Goal: Find contact information: Find contact information

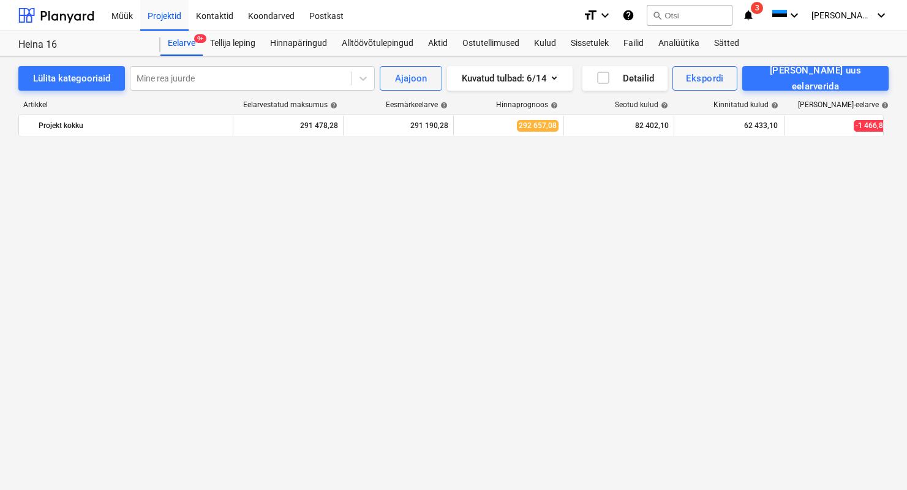
scroll to position [1485, 0]
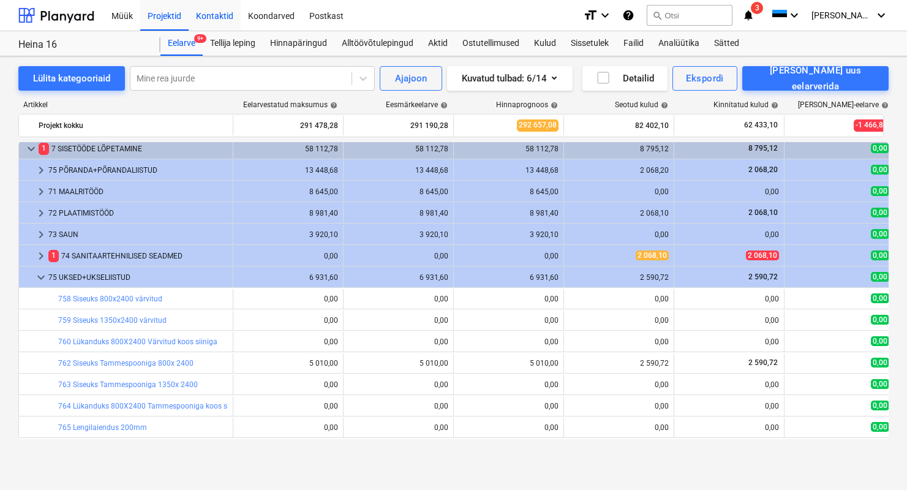
click at [234, 17] on div "Kontaktid" at bounding box center [215, 14] width 52 height 31
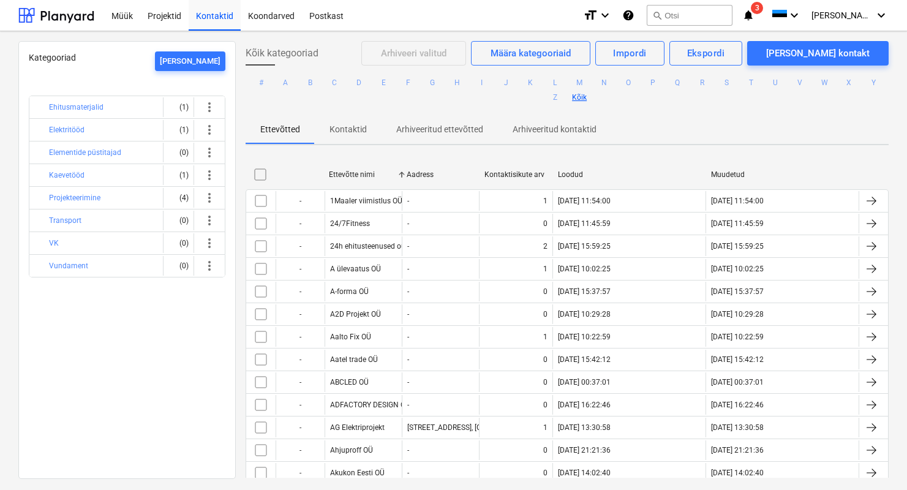
scroll to position [6175, 0]
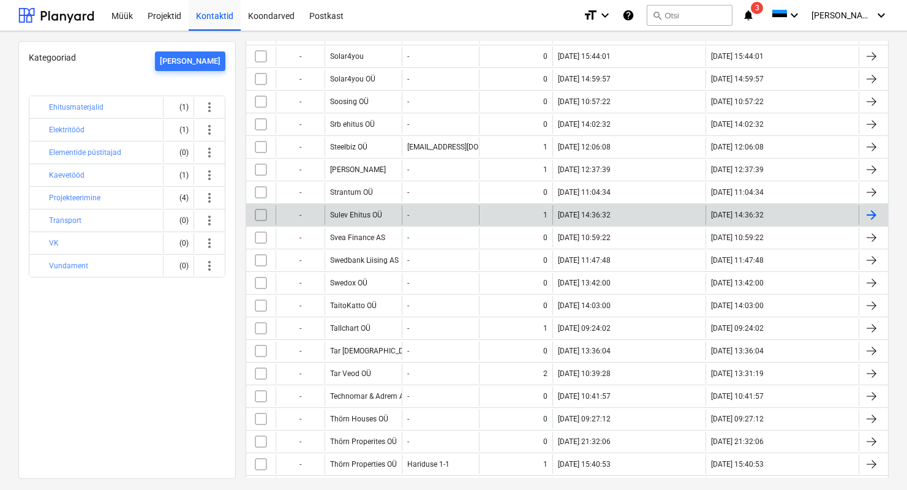
click at [366, 218] on div "Sulev Ehitus OÜ" at bounding box center [356, 215] width 52 height 9
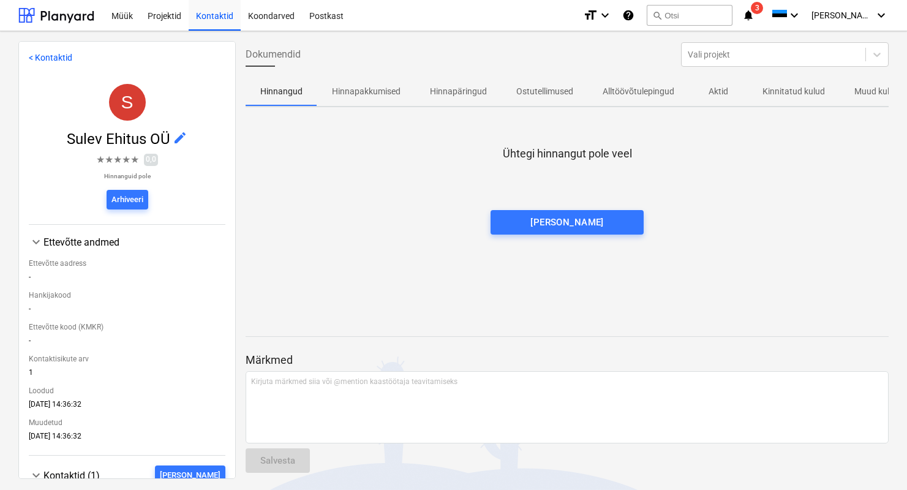
scroll to position [124, 0]
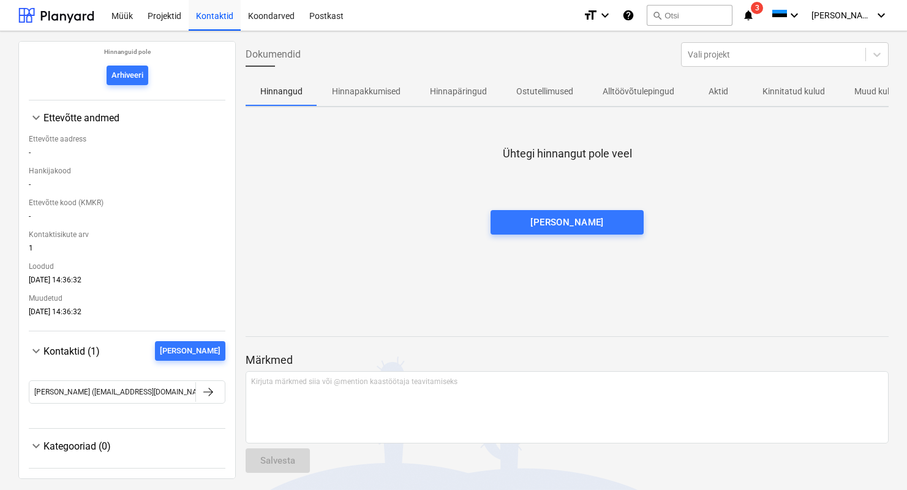
click at [77, 355] on span "Kontaktid (1)" at bounding box center [72, 352] width 56 height 12
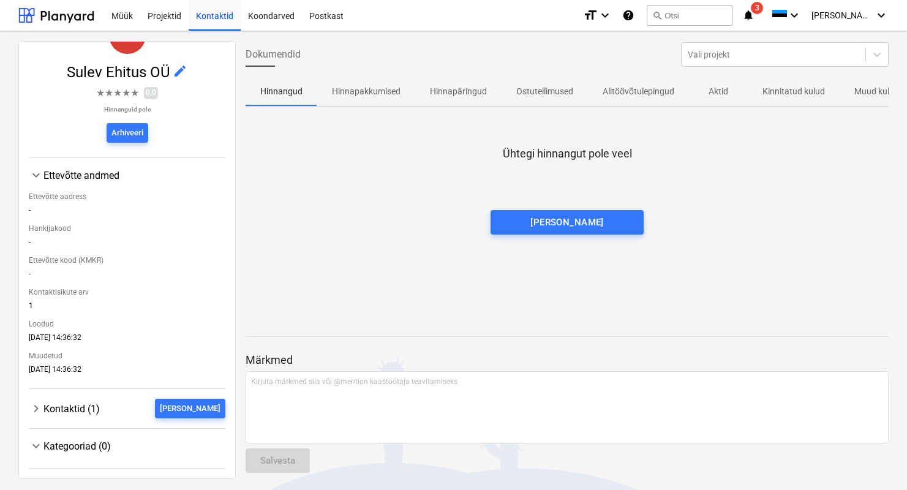
scroll to position [67, 0]
click at [78, 407] on span "Kontaktid (1)" at bounding box center [72, 409] width 56 height 12
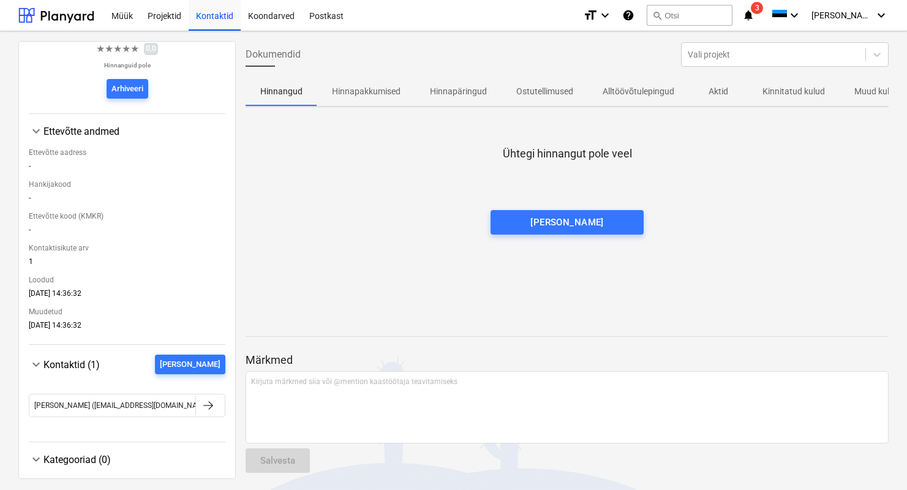
scroll to position [124, 0]
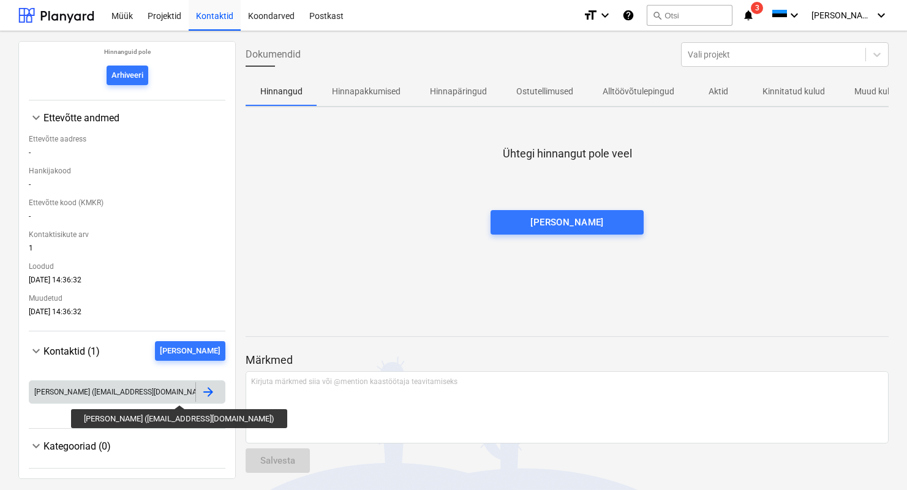
click at [146, 394] on div "[PERSON_NAME] ([EMAIL_ADDRESS][DOMAIN_NAME])" at bounding box center [123, 392] width 178 height 9
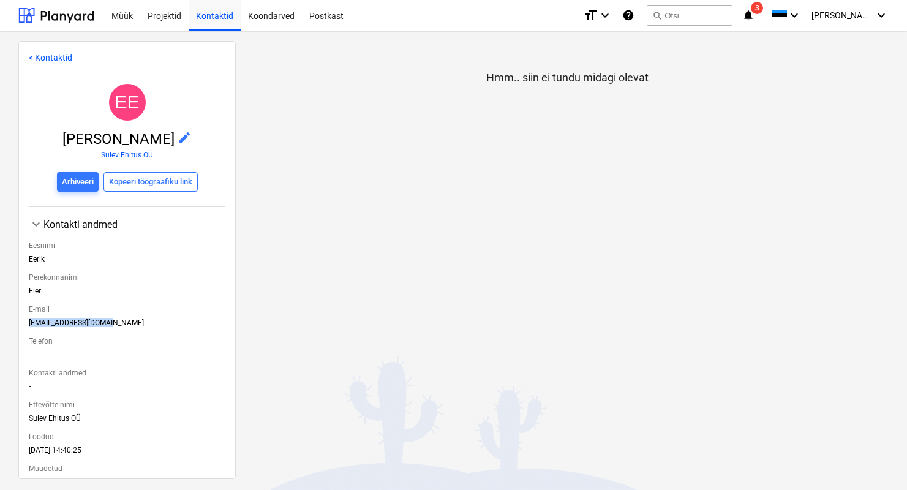
drag, startPoint x: 110, startPoint y: 322, endPoint x: 21, endPoint y: 320, distance: 88.3
click at [21, 320] on div "< Kontaktid EE [PERSON_NAME] edit Sulev Ehitus OÜ Arhiveeri Kopeeri töögraafiku…" at bounding box center [127, 260] width 218 height 438
copy div "[EMAIL_ADDRESS][DOMAIN_NAME]"
click at [165, 15] on div "Projektid" at bounding box center [164, 14] width 48 height 31
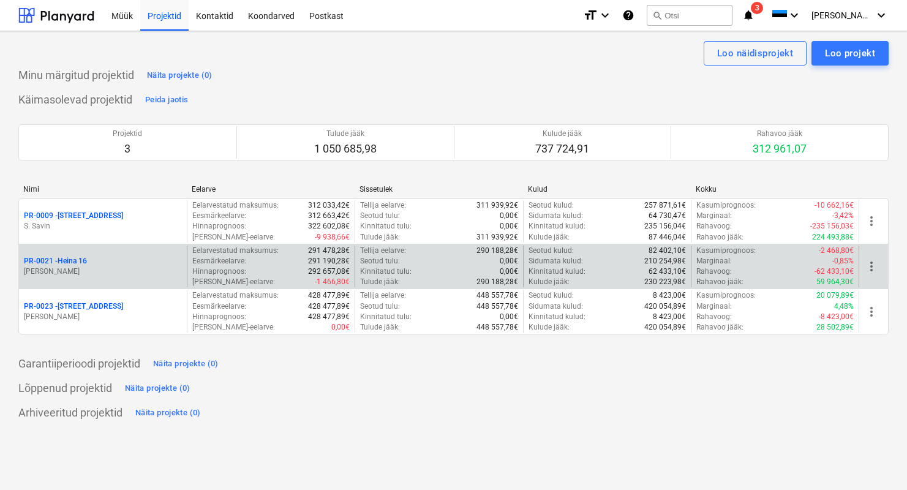
click at [81, 255] on div "PR-0021 - Heina 16 [PERSON_NAME]" at bounding box center [103, 267] width 168 height 42
click at [88, 268] on p "[PERSON_NAME]" at bounding box center [103, 272] width 158 height 10
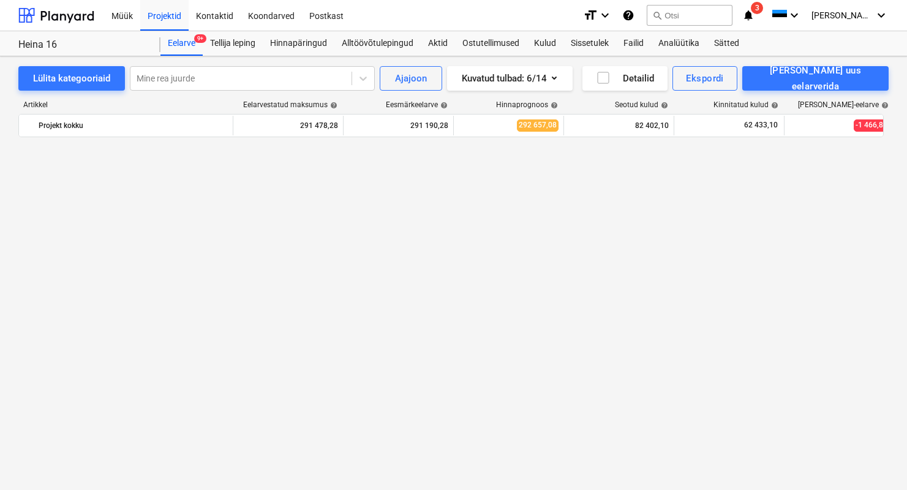
scroll to position [1485, 0]
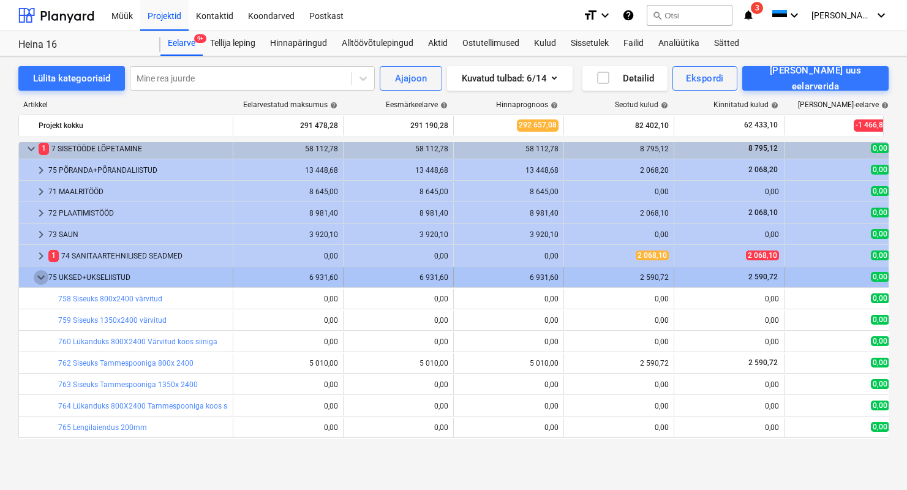
click at [36, 277] on span "keyboard_arrow_down" at bounding box center [41, 277] width 15 height 15
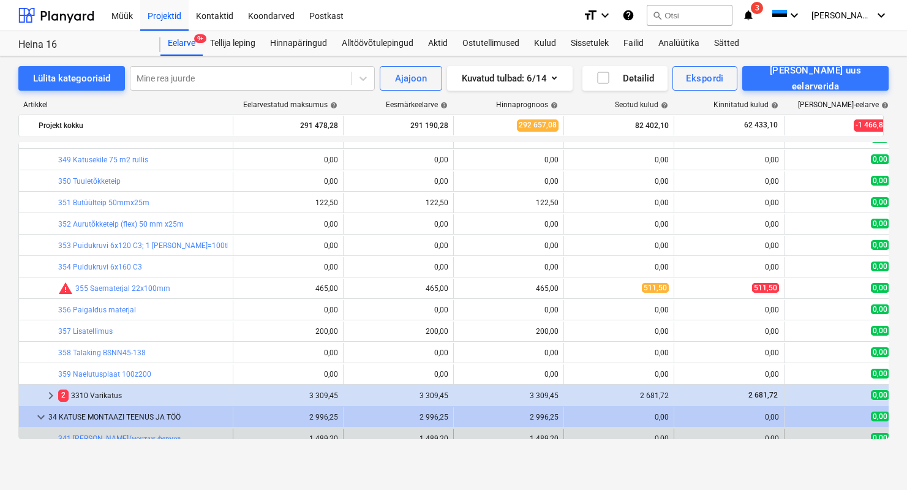
scroll to position [700, 0]
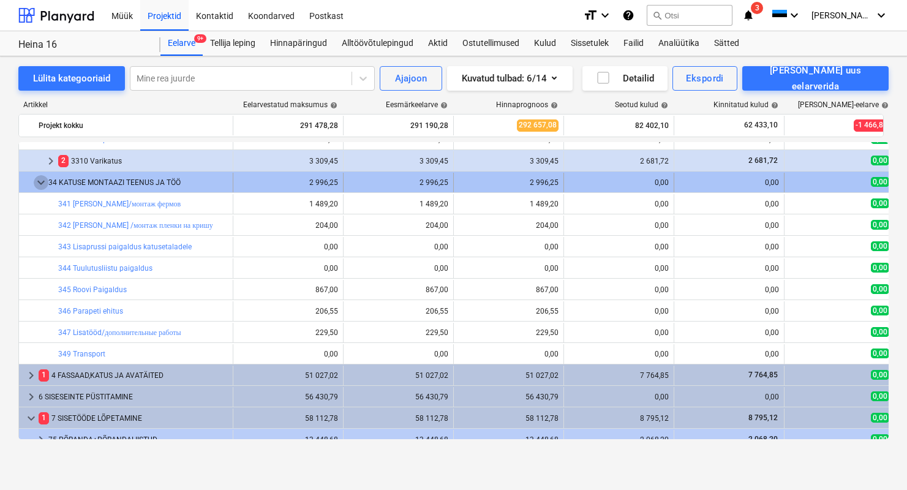
click at [42, 183] on span "keyboard_arrow_down" at bounding box center [41, 182] width 15 height 15
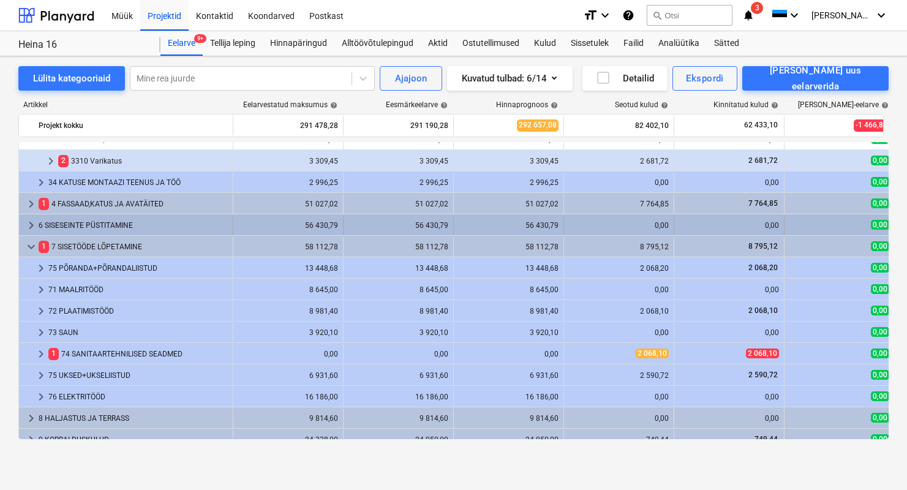
click at [81, 228] on div "6 SISESEINTE PÜSTITAMINE" at bounding box center [133, 226] width 189 height 20
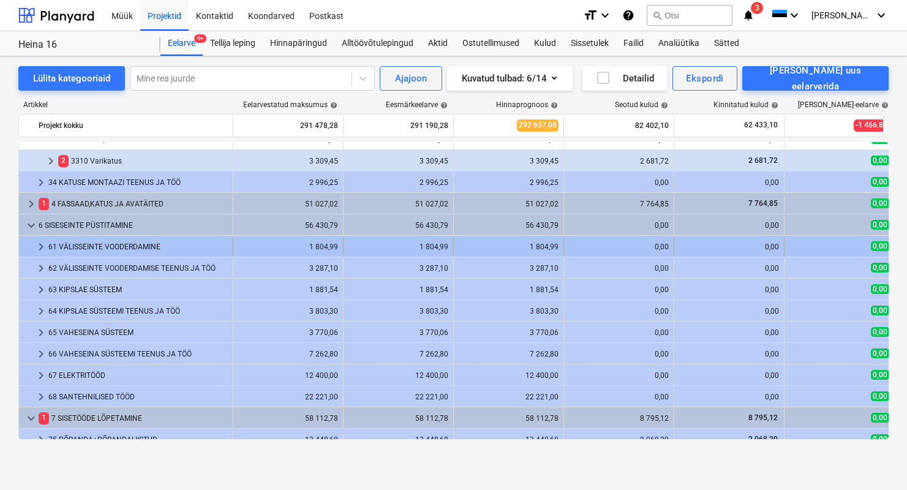
click at [91, 248] on div "61 VÄLISSEINTE VOODERDAMINE" at bounding box center [138, 247] width 180 height 20
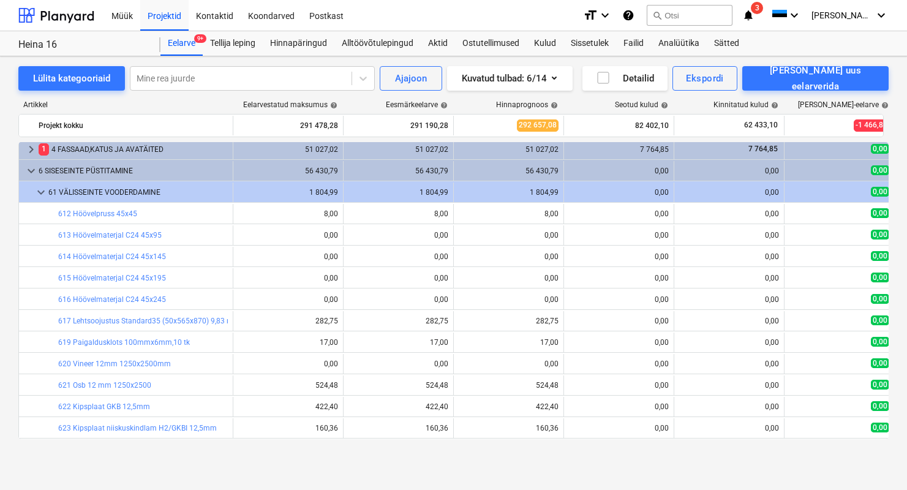
scroll to position [847, 0]
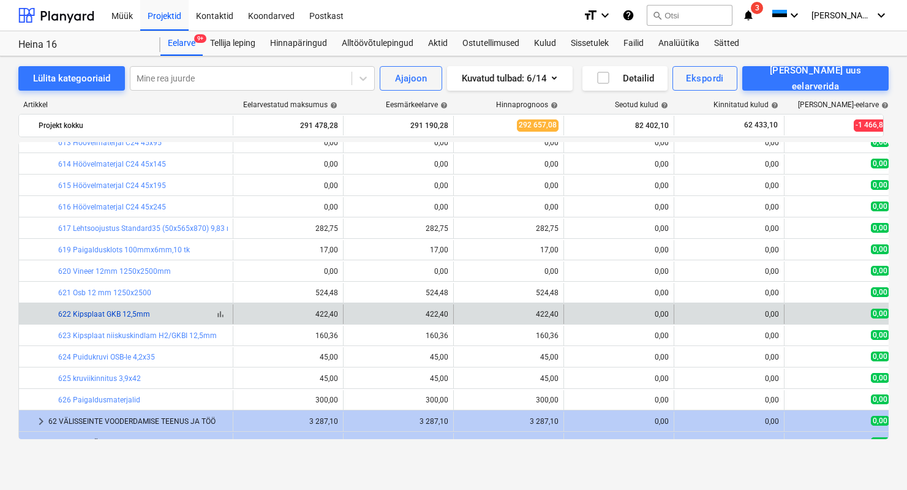
click at [124, 313] on link "622 Kipsplaat GKB 12,5mm" at bounding box center [104, 314] width 92 height 9
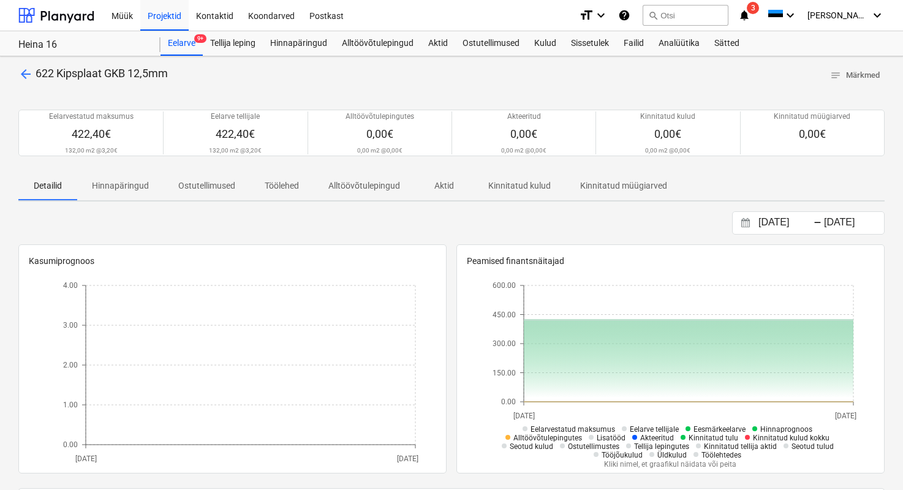
click at [26, 71] on span "arrow_back" at bounding box center [25, 74] width 15 height 15
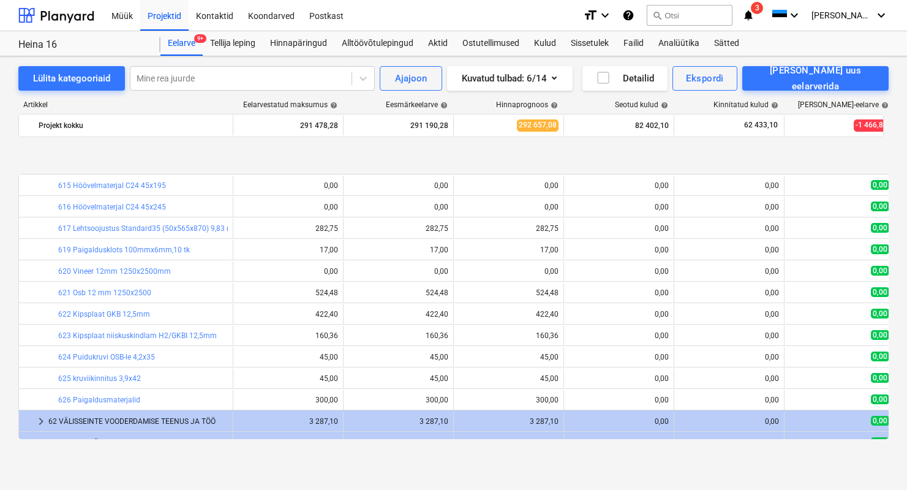
scroll to position [912, 0]
